Goal: Information Seeking & Learning: Learn about a topic

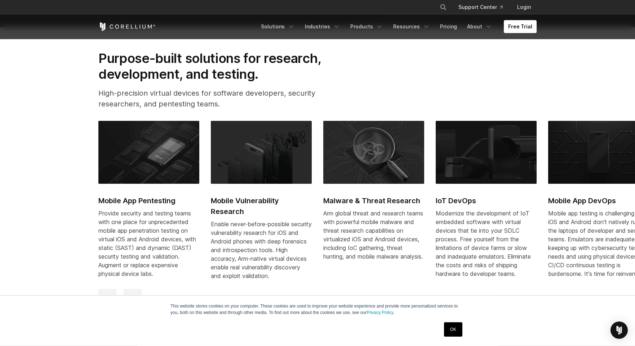
scroll to position [350, 0]
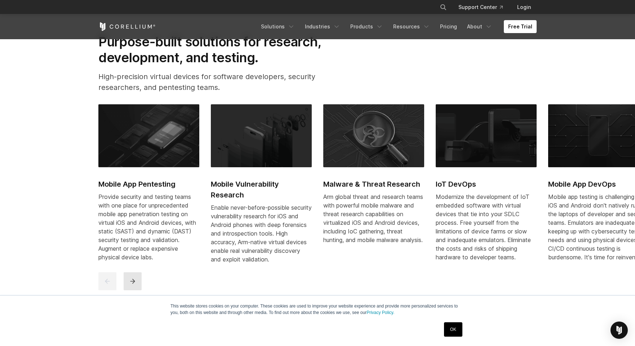
click at [132, 285] on icon "next" at bounding box center [132, 281] width 7 height 7
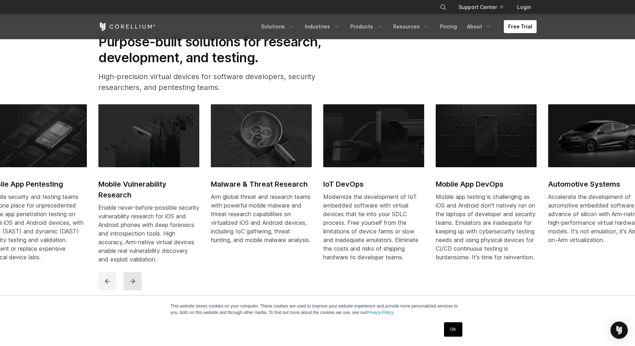
click at [132, 285] on icon "next" at bounding box center [132, 281] width 7 height 7
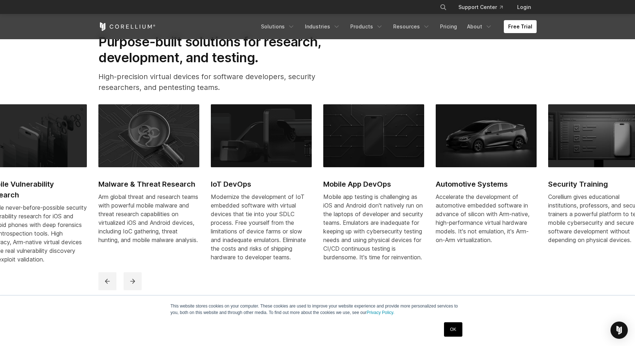
click at [484, 137] on img at bounding box center [485, 135] width 101 height 63
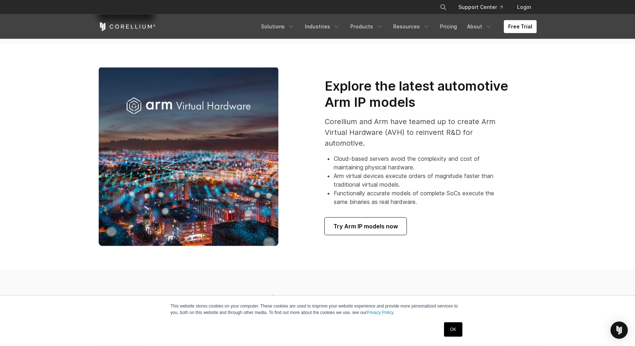
scroll to position [428, 0]
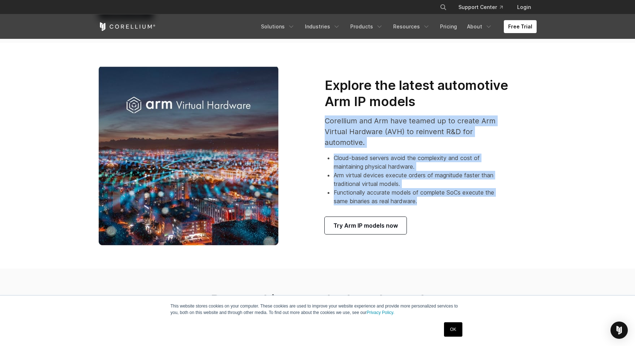
drag, startPoint x: 445, startPoint y: 99, endPoint x: 488, endPoint y: 212, distance: 120.7
click at [488, 212] on div "Explore the latest automotive Arm IP models Corellium and Arm have teamed up to…" at bounding box center [425, 155] width 202 height 157
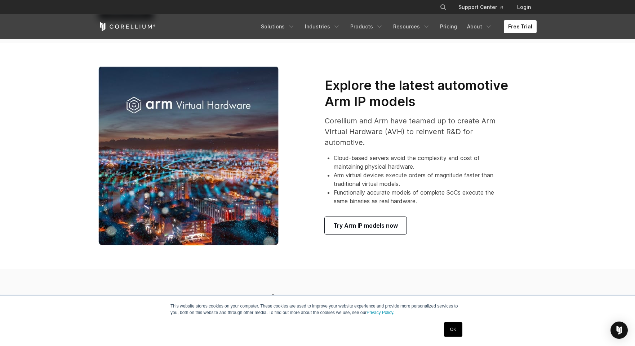
click at [457, 215] on div "Explore the latest automotive Arm IP models Corellium and Arm have teamed up to…" at bounding box center [425, 155] width 202 height 157
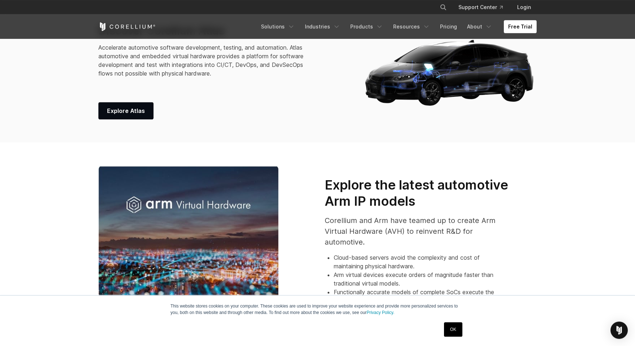
scroll to position [233, 0]
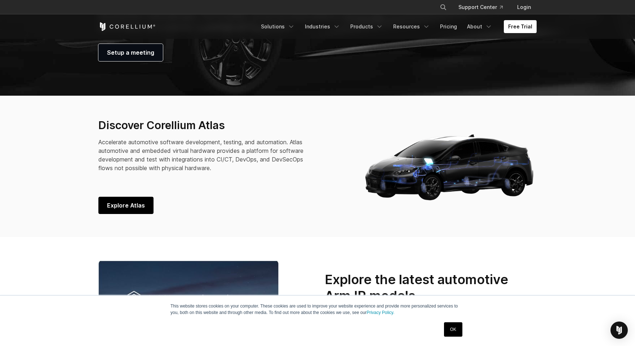
click at [121, 205] on span "Explore Atlas" at bounding box center [126, 205] width 38 height 9
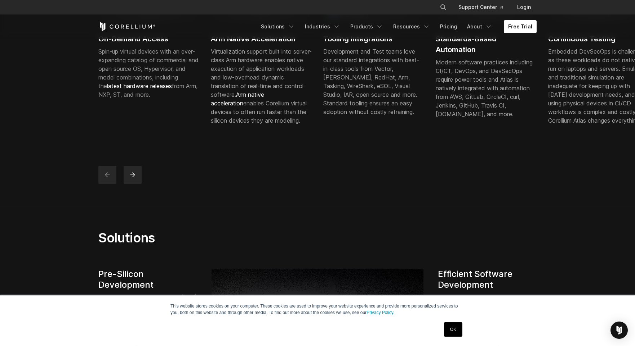
scroll to position [311, 0]
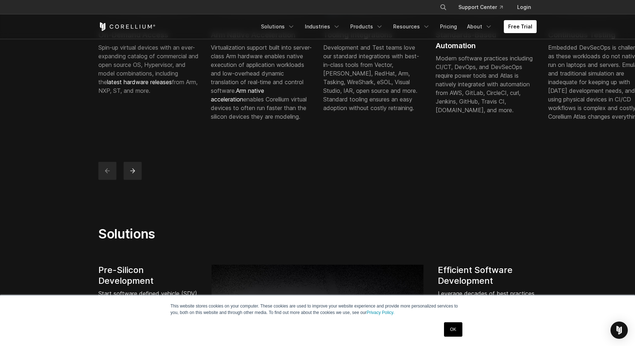
click at [139, 86] on span "latest hardware releases" at bounding box center [139, 82] width 65 height 7
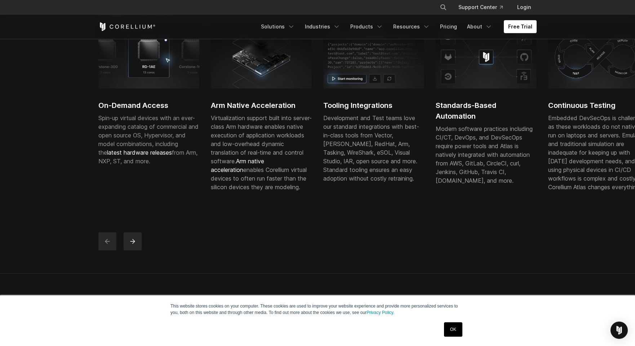
scroll to position [194, 0]
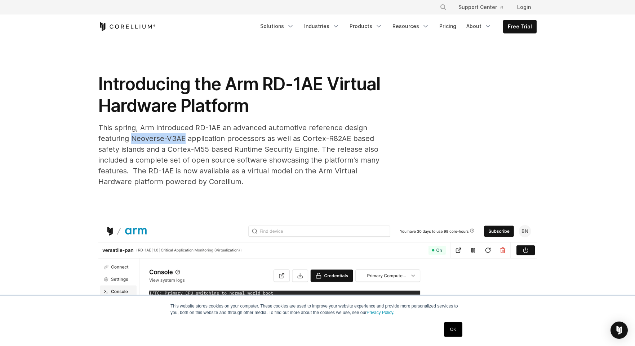
drag, startPoint x: 130, startPoint y: 138, endPoint x: 186, endPoint y: 138, distance: 55.8
click at [186, 138] on span "This spring, Arm introduced RD-1AE an advanced automotive reference design feat…" at bounding box center [238, 155] width 281 height 63
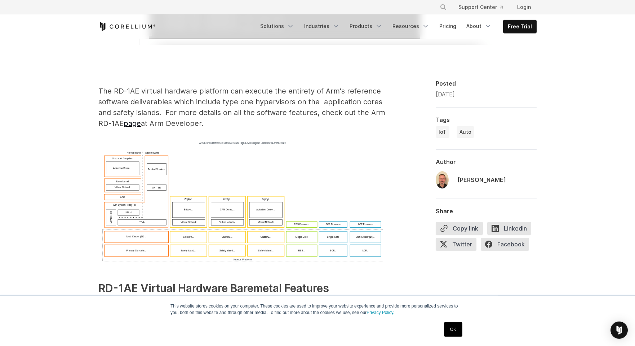
scroll to position [389, 0]
